Goal: Check status: Check status

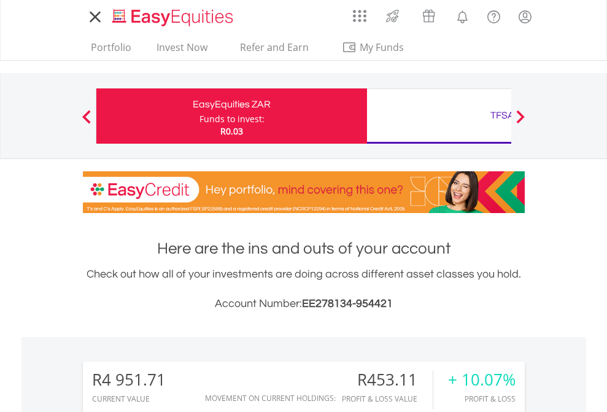
scroll to position [118, 193]
click at [199, 116] on div "Funds to invest:" at bounding box center [231, 119] width 65 height 12
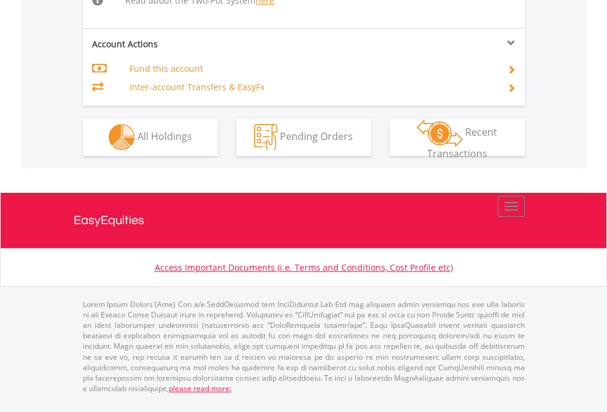
scroll to position [1046, 0]
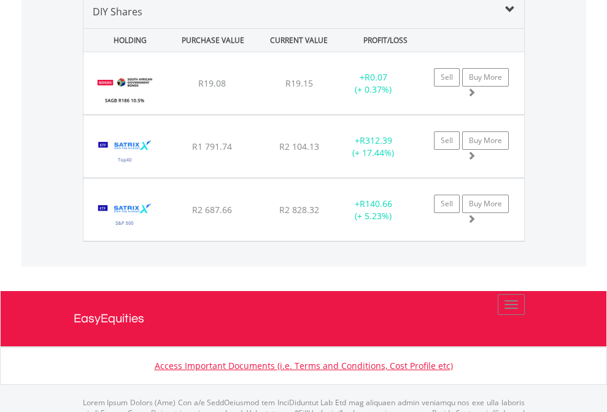
scroll to position [1186, 0]
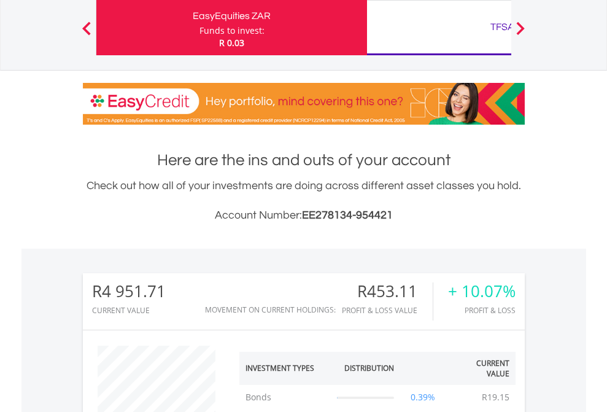
scroll to position [118, 193]
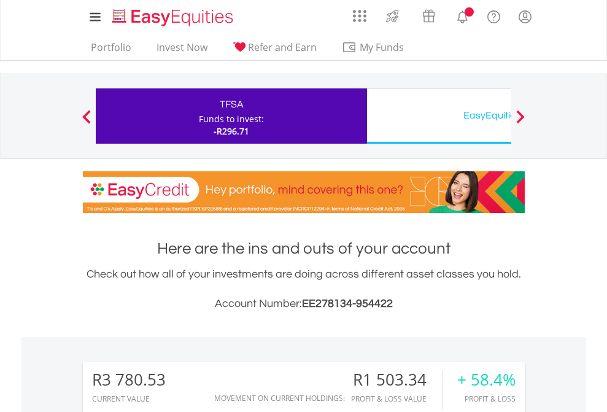
scroll to position [118, 193]
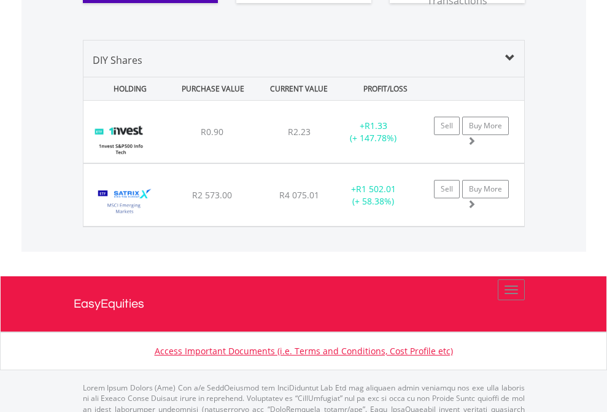
scroll to position [1365, 0]
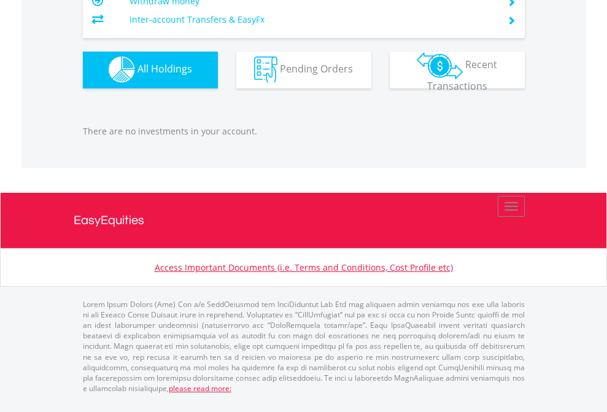
scroll to position [1215, 0]
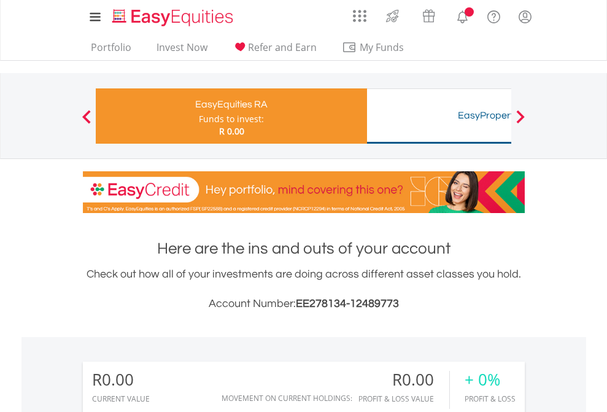
scroll to position [118, 193]
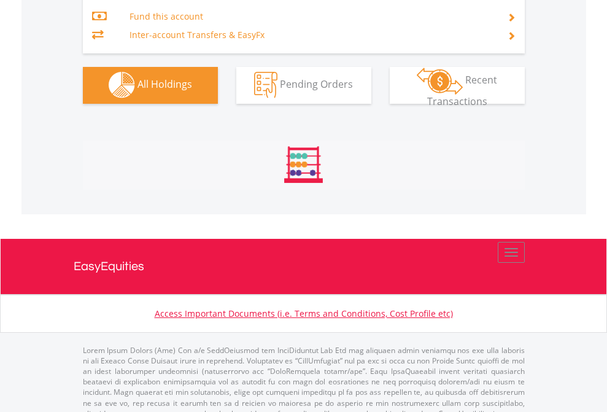
scroll to position [1287, 0]
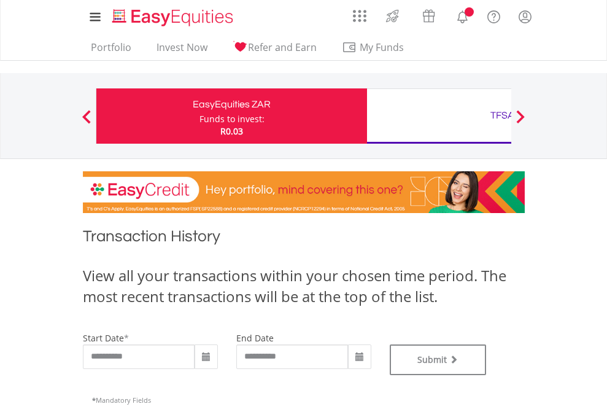
type input "**********"
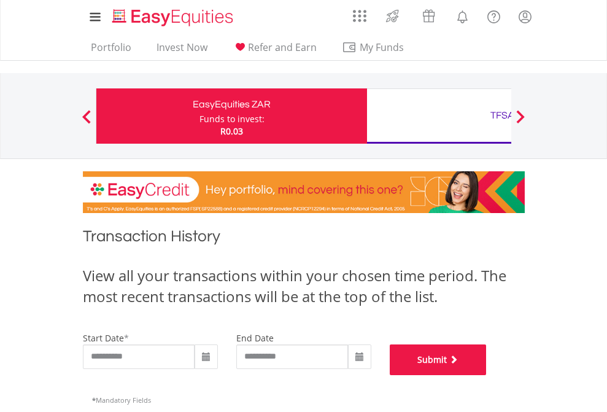
click at [487, 375] on button "Submit" at bounding box center [438, 359] width 97 height 31
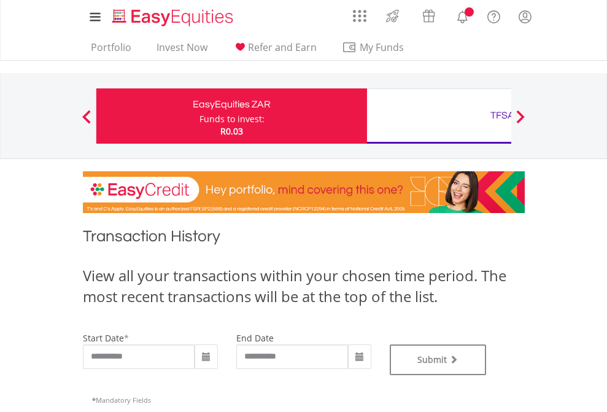
click at [439, 116] on div "TFSA" at bounding box center [502, 115] width 256 height 17
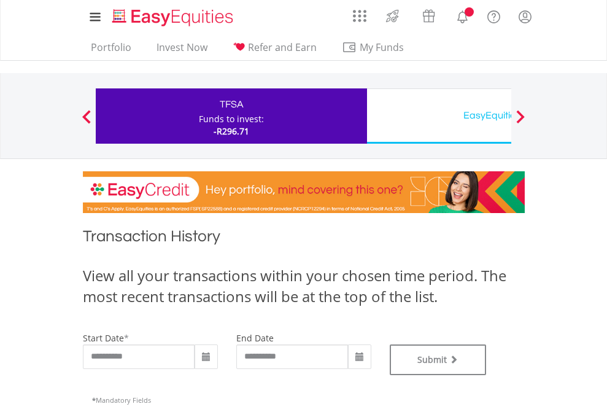
type input "**********"
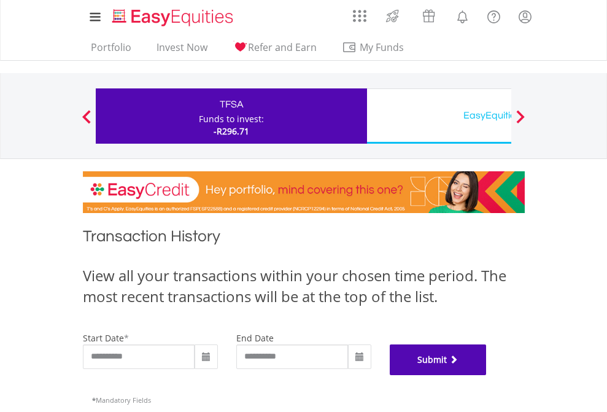
click at [487, 375] on button "Submit" at bounding box center [438, 359] width 97 height 31
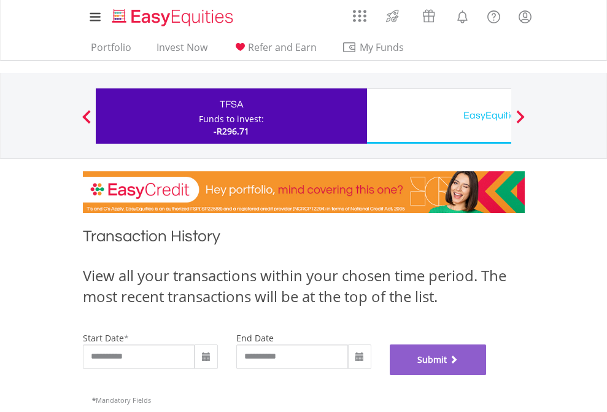
scroll to position [498, 0]
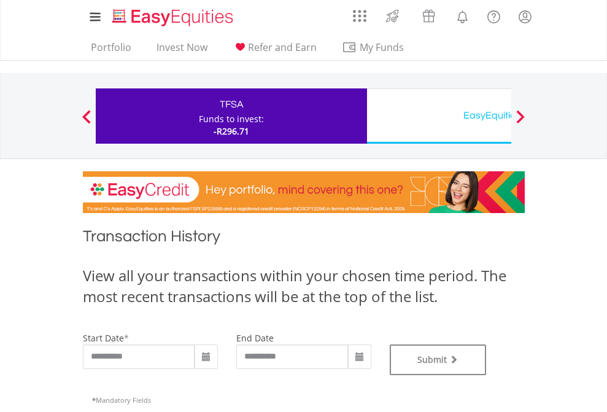
click at [439, 116] on div "EasyEquities USD" at bounding box center [502, 115] width 256 height 17
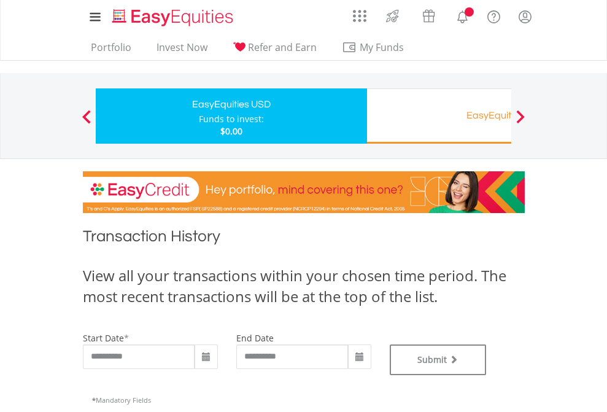
type input "**********"
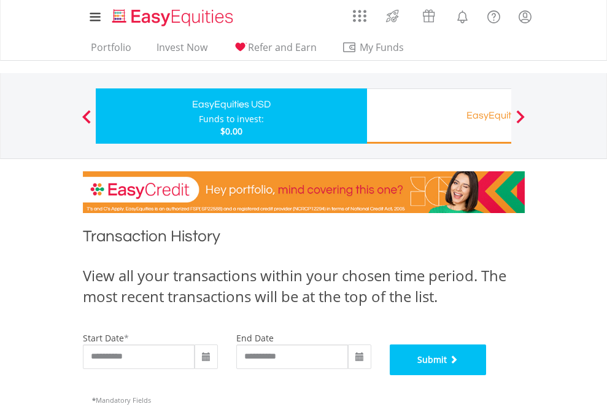
click at [487, 375] on button "Submit" at bounding box center [438, 359] width 97 height 31
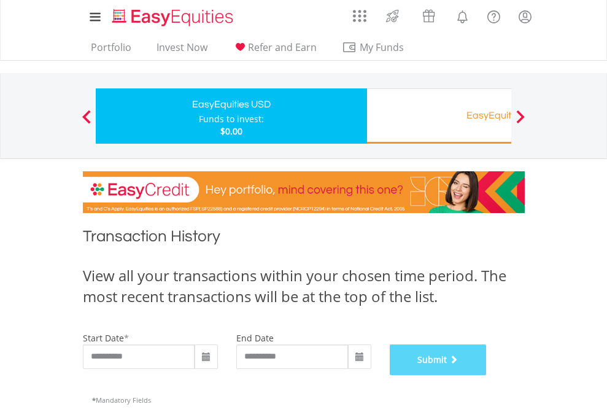
scroll to position [498, 0]
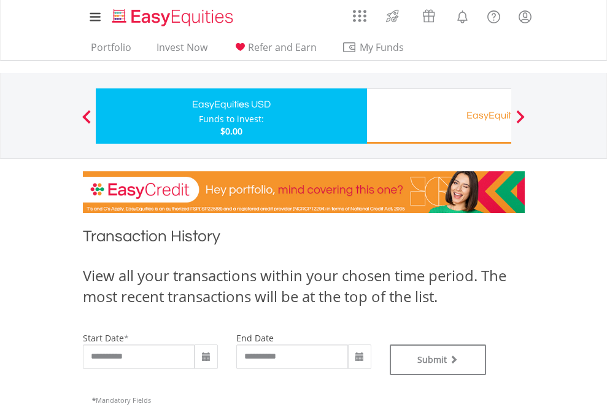
click at [439, 116] on div "EasyEquities RA" at bounding box center [502, 115] width 256 height 17
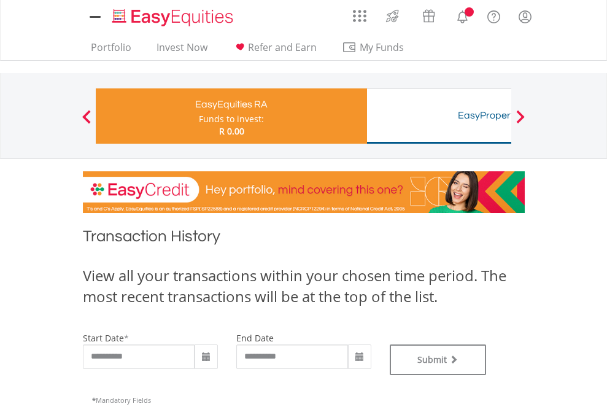
type input "**********"
